Goal: Find specific page/section: Find specific page/section

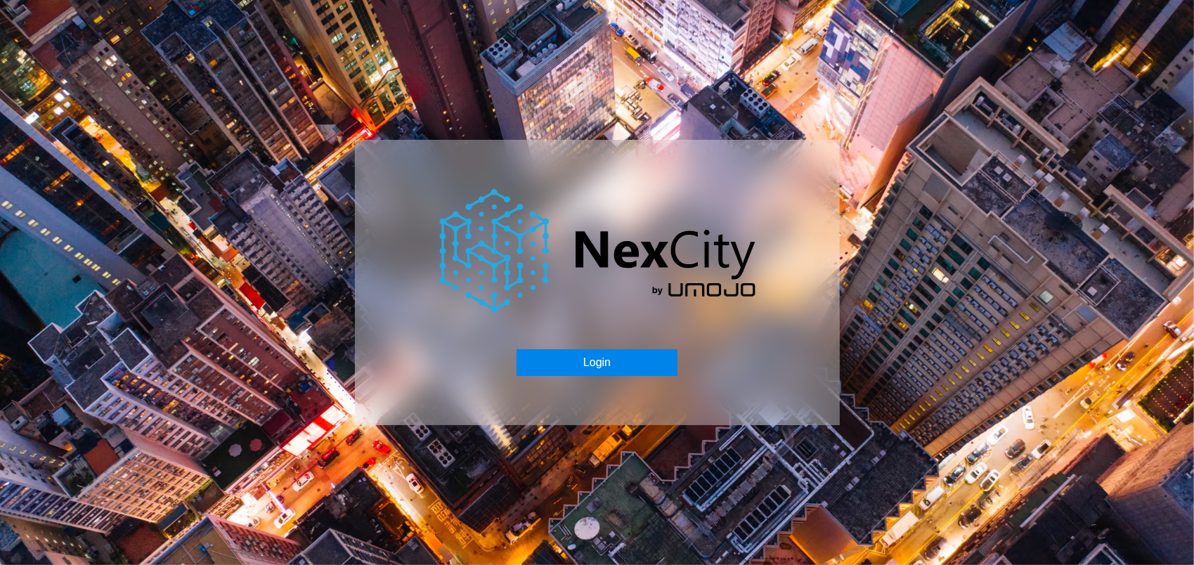
click at [617, 356] on button "Login" at bounding box center [596, 362] width 161 height 27
click at [225, 89] on div "Login" at bounding box center [597, 282] width 1194 height 565
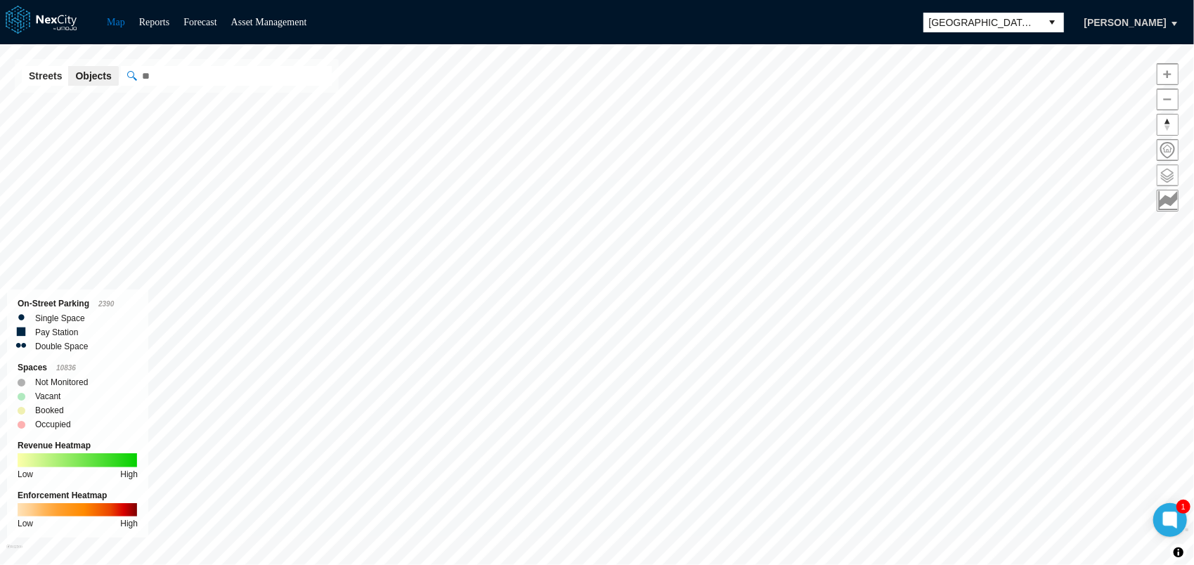
click at [1173, 165] on span at bounding box center [1167, 175] width 20 height 20
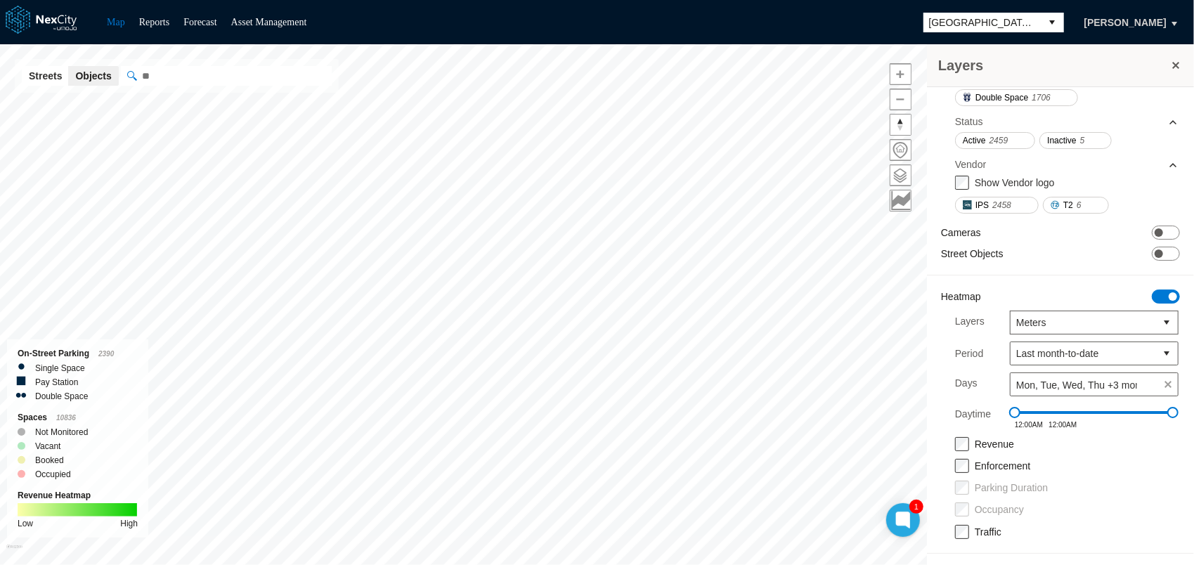
scroll to position [450, 0]
click at [1152, 291] on span "ON OFF" at bounding box center [1166, 296] width 28 height 14
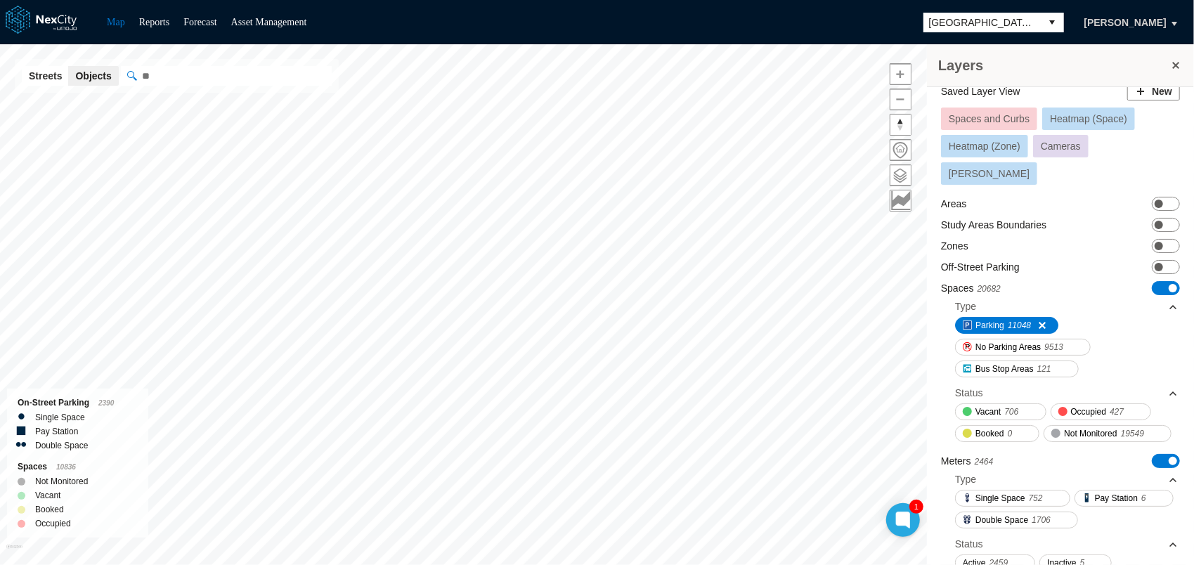
scroll to position [0, 0]
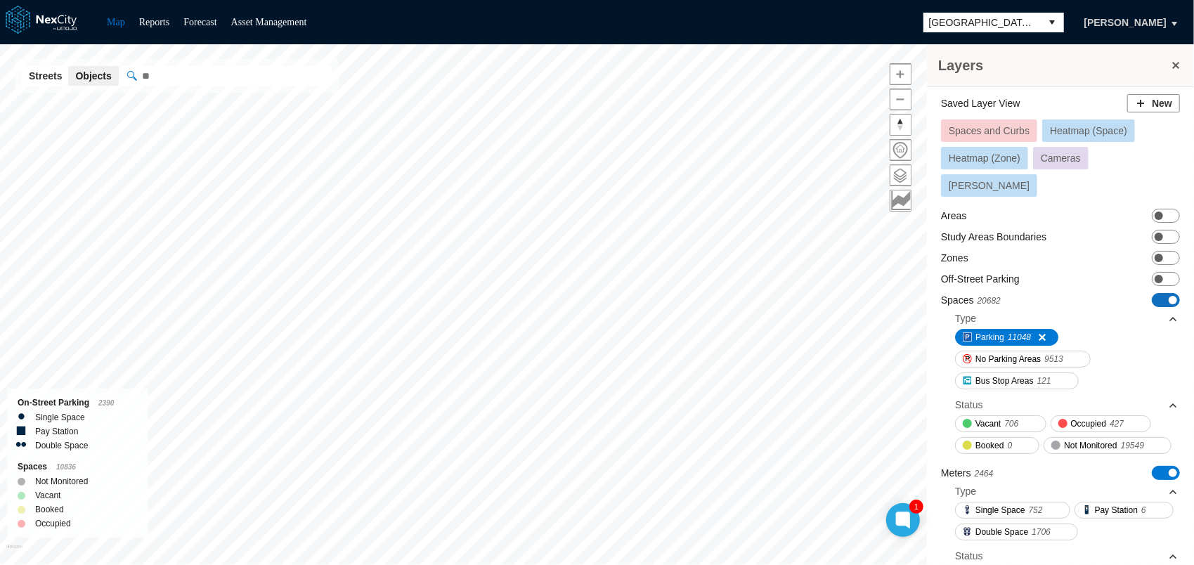
click at [1152, 293] on span "ON OFF" at bounding box center [1166, 300] width 28 height 14
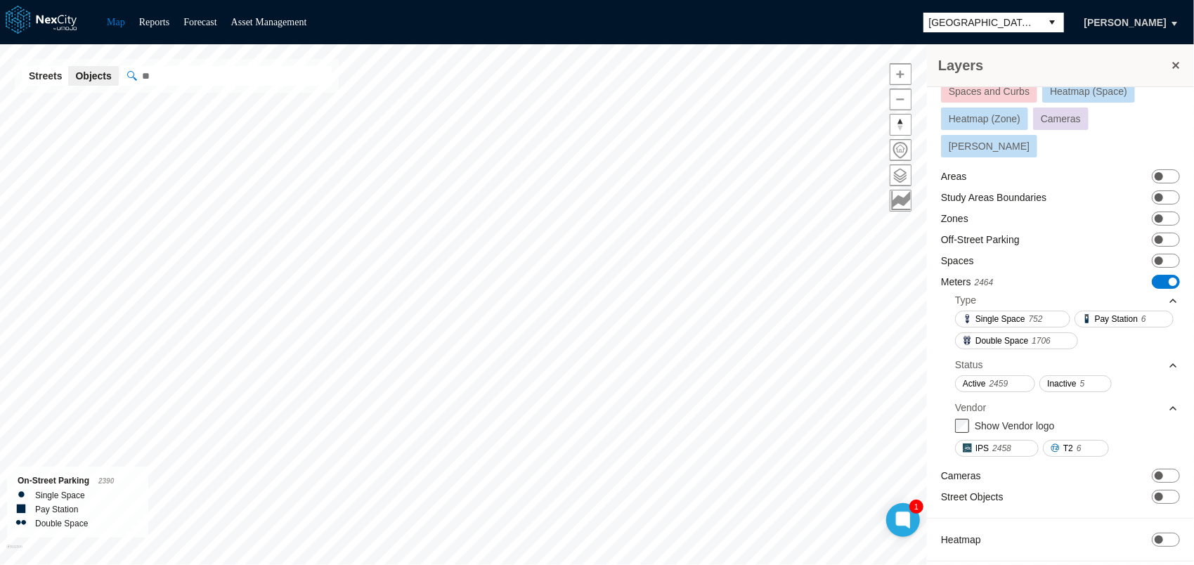
scroll to position [40, 0]
click at [1164, 469] on span "ON OFF" at bounding box center [1166, 475] width 28 height 14
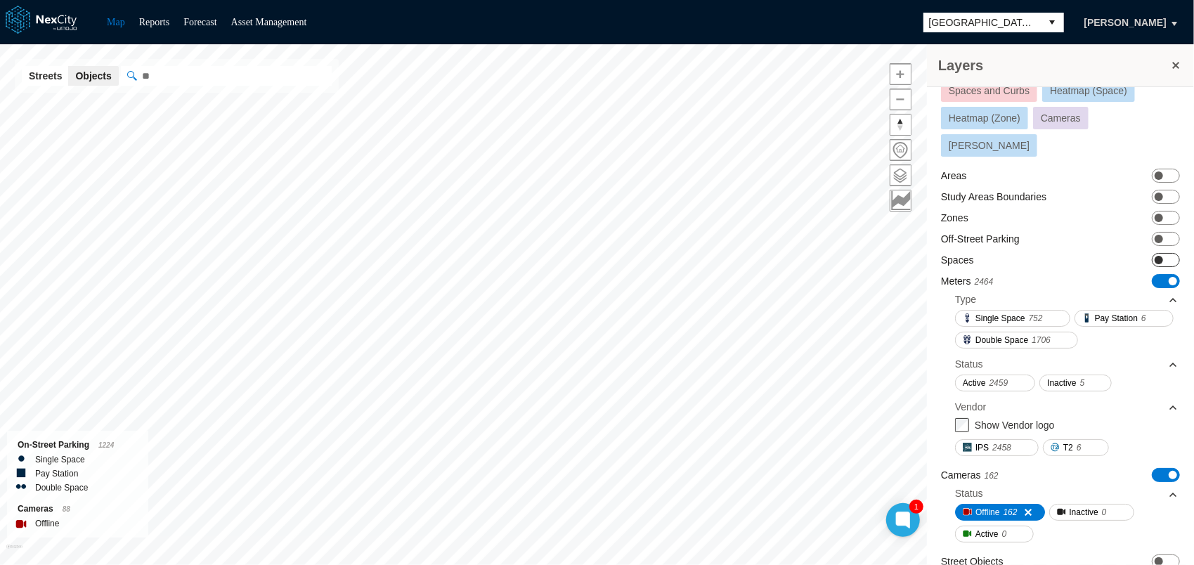
click at [1154, 256] on span at bounding box center [1158, 260] width 8 height 8
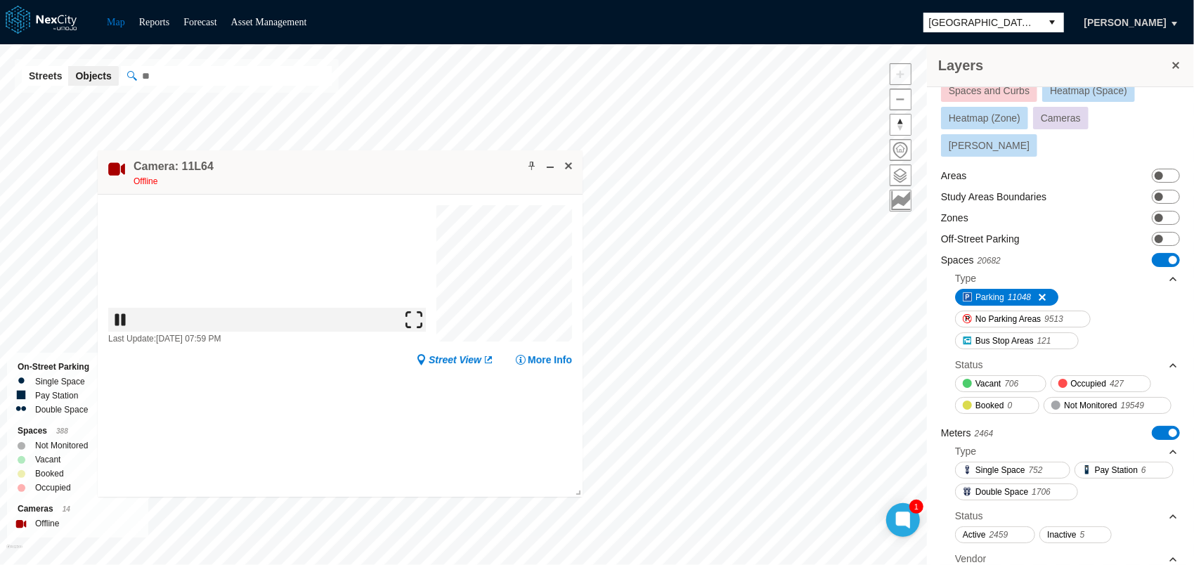
click at [422, 328] on img at bounding box center [413, 319] width 17 height 17
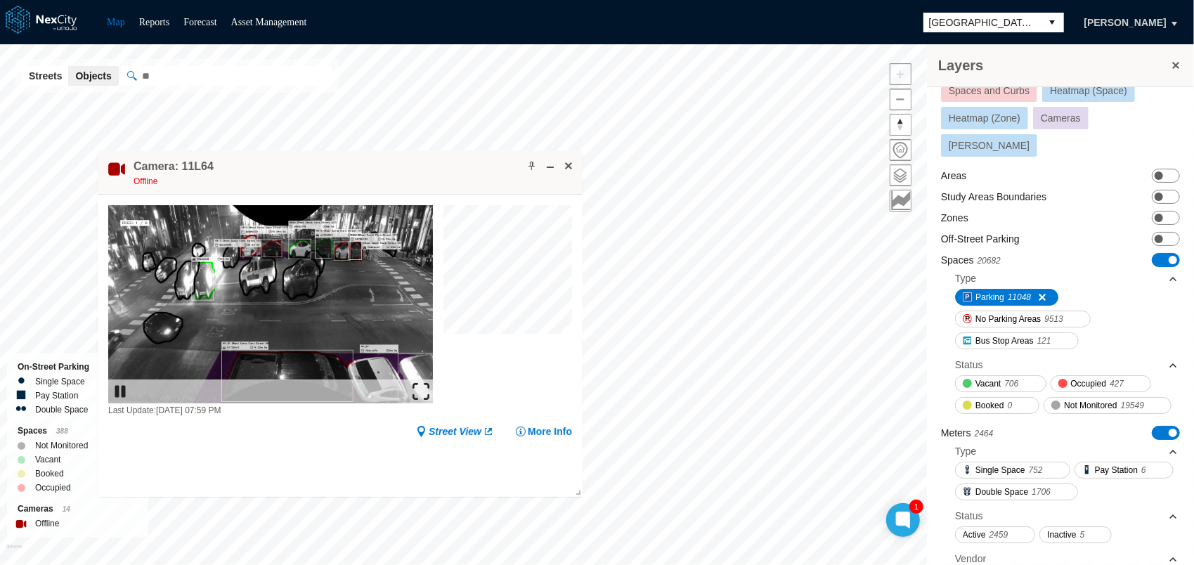
drag, startPoint x: 512, startPoint y: 367, endPoint x: 531, endPoint y: 349, distance: 27.3
click at [531, 349] on div at bounding box center [507, 311] width 129 height 212
drag, startPoint x: 314, startPoint y: 459, endPoint x: 307, endPoint y: 447, distance: 13.9
click at [313, 458] on div "Last Update: [DATE] 07:59 PM Street View More Info" at bounding box center [340, 346] width 485 height 302
click at [406, 25] on div "Map Reports Forecast Asset Management [GEOGRAPHIC_DATA][PERSON_NAME]" at bounding box center [597, 22] width 1194 height 44
